Goal: Transaction & Acquisition: Obtain resource

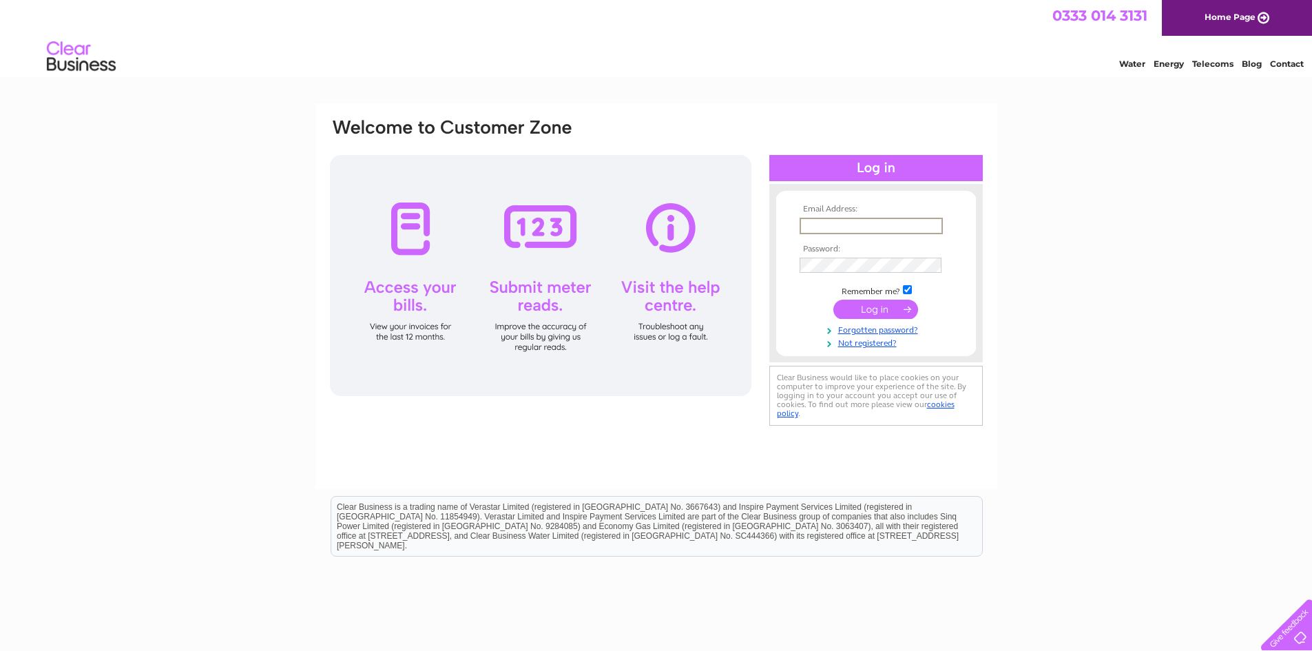
click at [839, 224] on input "text" at bounding box center [870, 226] width 143 height 17
click at [833, 300] on input "submit" at bounding box center [875, 309] width 85 height 19
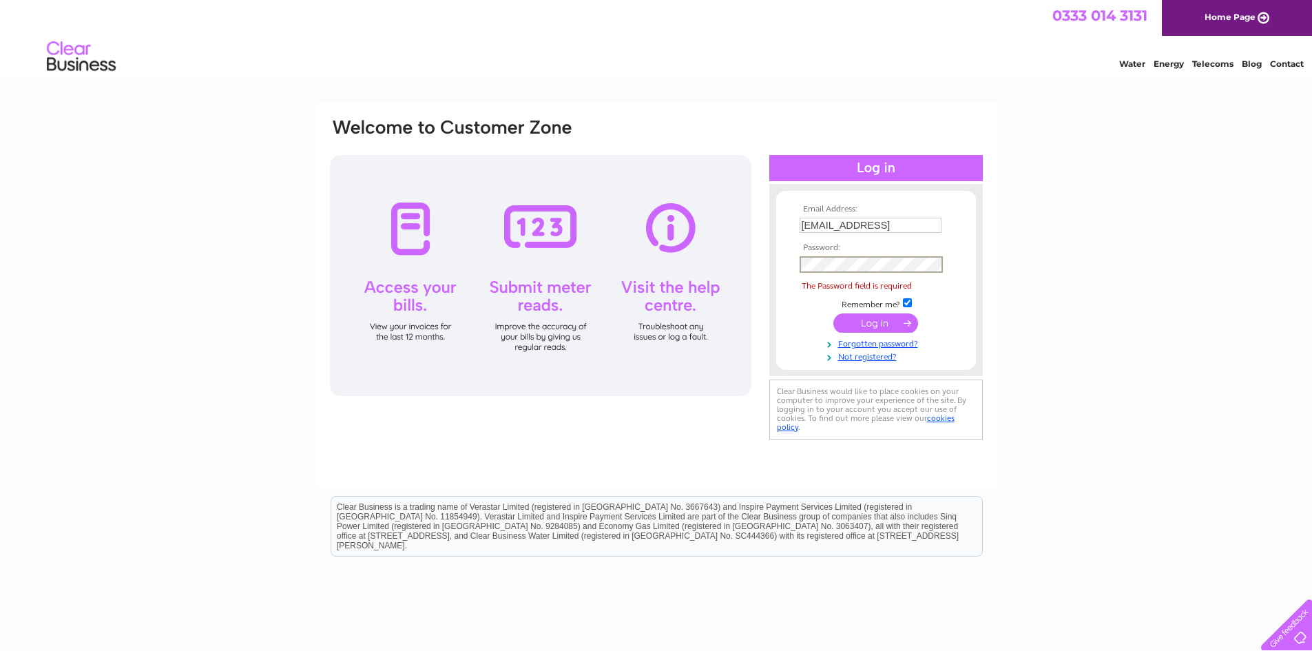
click at [921, 228] on input "keri@fmaberdeen.comRamona1" at bounding box center [870, 225] width 142 height 15
click at [921, 228] on input "keri@fmaberdeen.comRamona1" at bounding box center [870, 226] width 143 height 17
type input "keri@fmaberdeen.com"
click at [833, 300] on input "submit" at bounding box center [875, 309] width 85 height 19
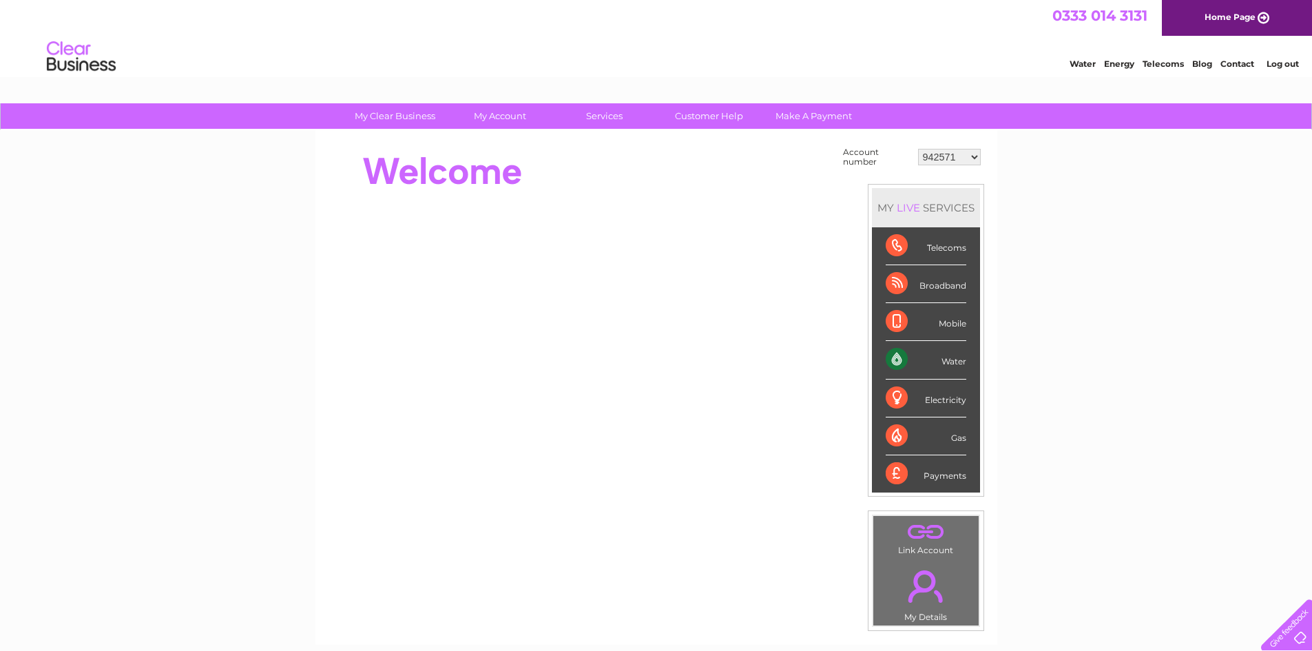
click at [975, 156] on select "942571 942642 942647 942819 943892 946407 949436 970013 977124 30316392" at bounding box center [949, 157] width 63 height 17
select select "946407"
click at [918, 149] on select "942571 942642 942647 942819 943892 946407 949436 970013 977124 30316392" at bounding box center [949, 157] width 63 height 17
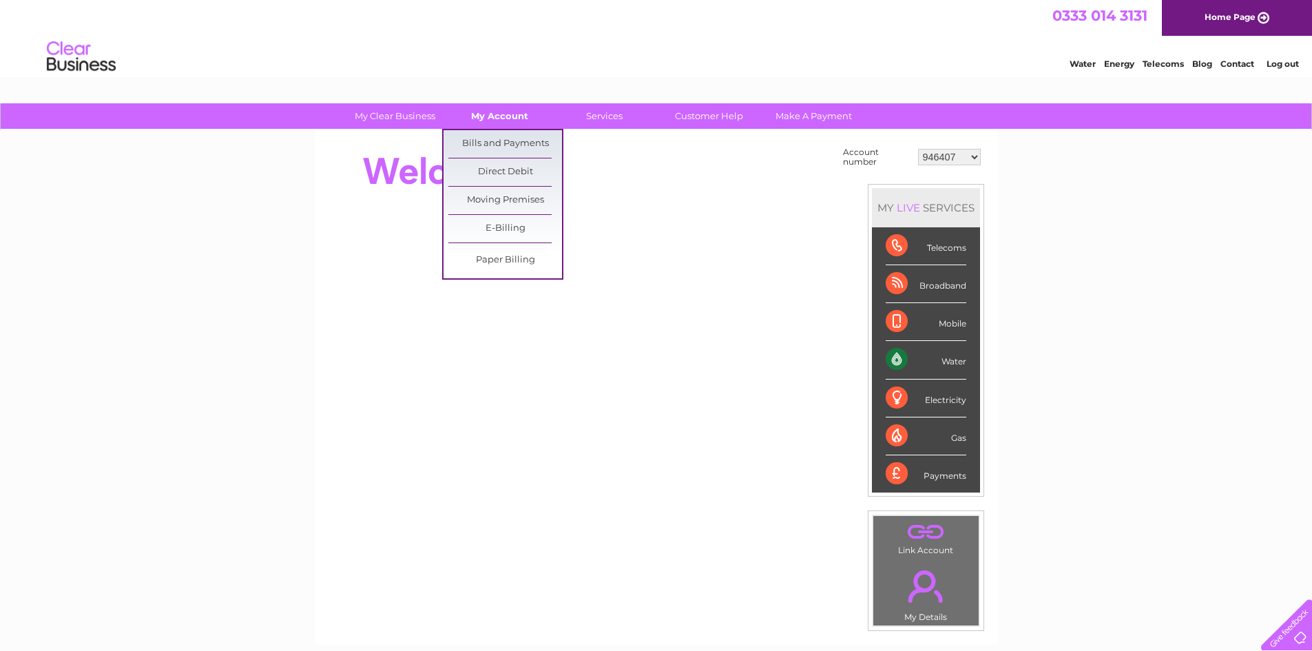
click at [510, 114] on link "My Account" at bounding box center [500, 115] width 114 height 25
click at [513, 145] on link "Bills and Payments" at bounding box center [505, 144] width 114 height 28
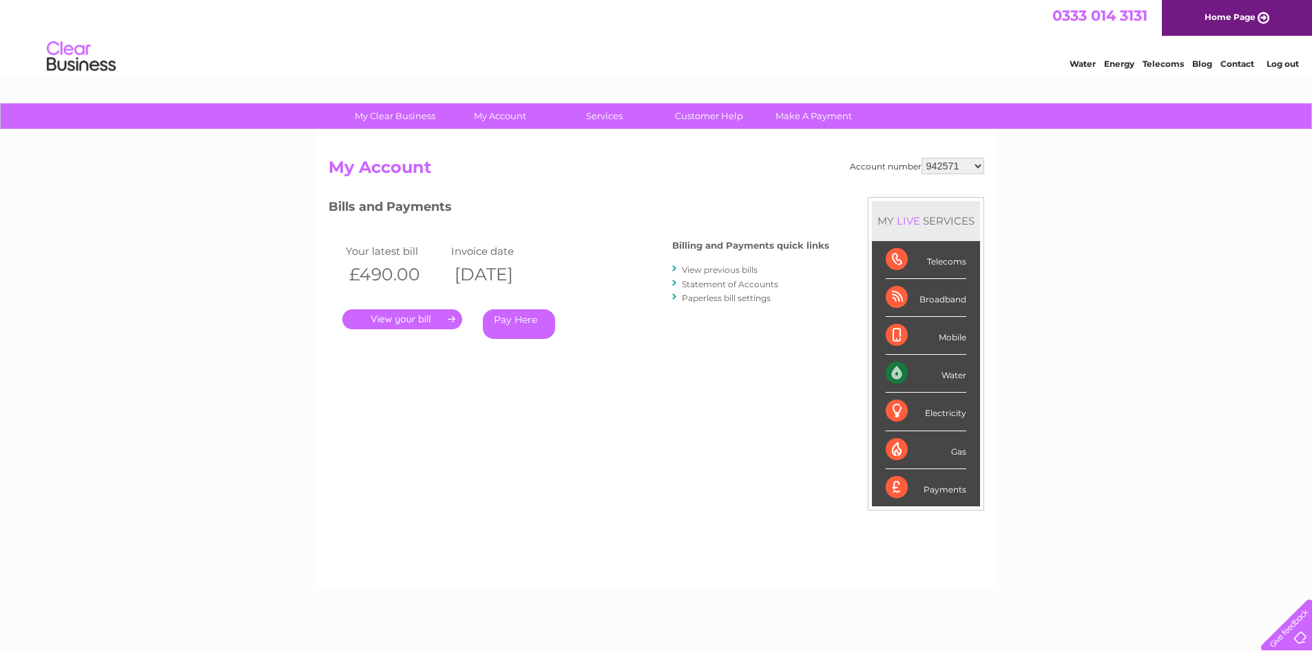
click at [979, 166] on select "942571 942642 942647 942819 943892 946407 949436 970013 977124 30316392" at bounding box center [952, 166] width 63 height 17
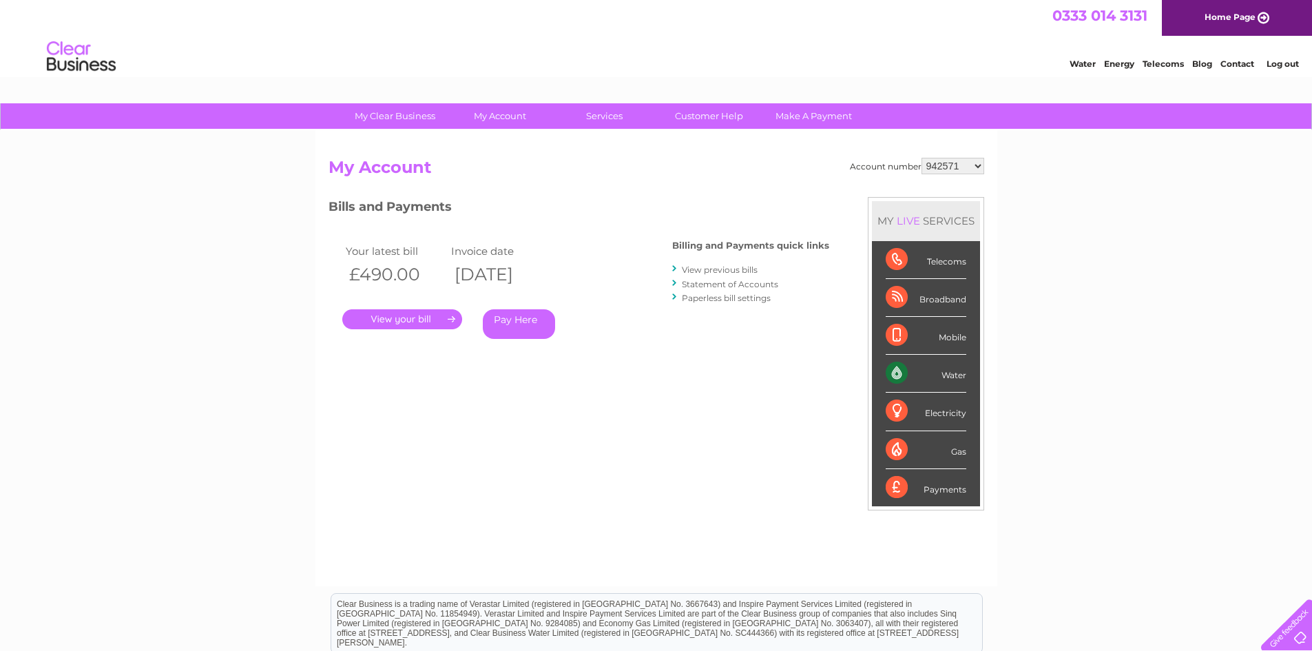
select select "946407"
click at [921, 158] on select "942571 942642 942647 942819 943892 946407 949436 970013 977124 30316392" at bounding box center [952, 166] width 63 height 17
click at [417, 322] on link "." at bounding box center [402, 319] width 120 height 20
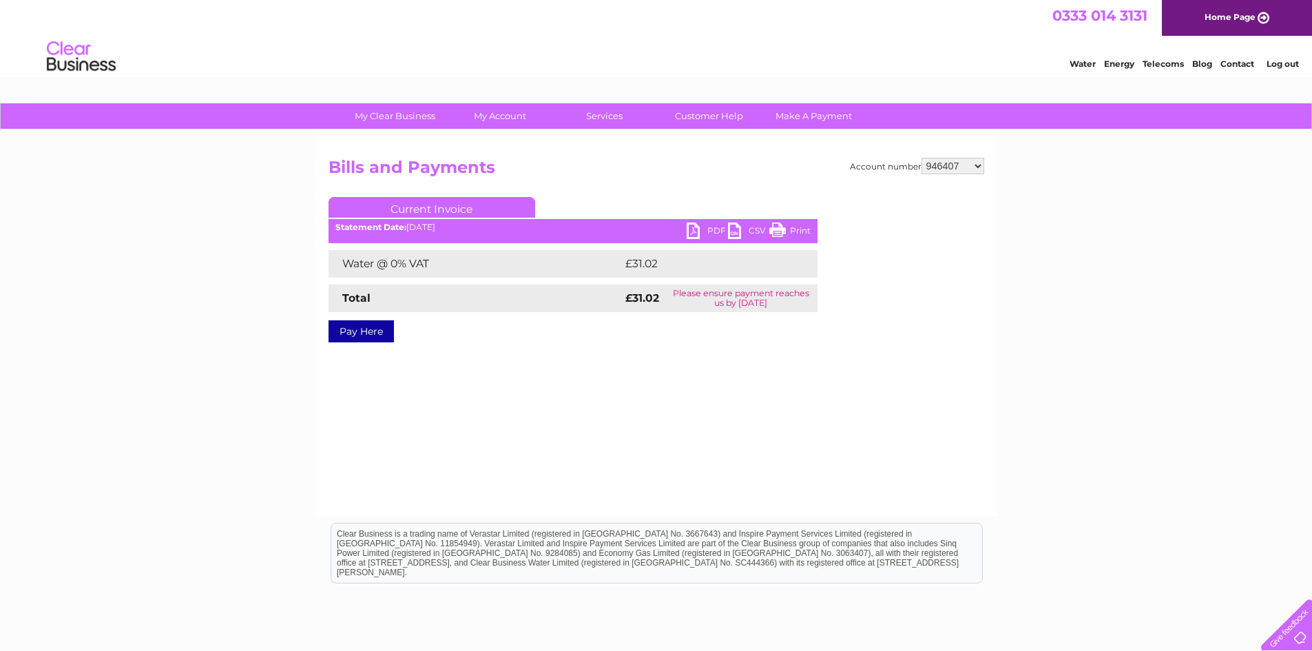
click at [710, 229] on link "PDF" at bounding box center [707, 232] width 41 height 20
